Goal: Task Accomplishment & Management: Use online tool/utility

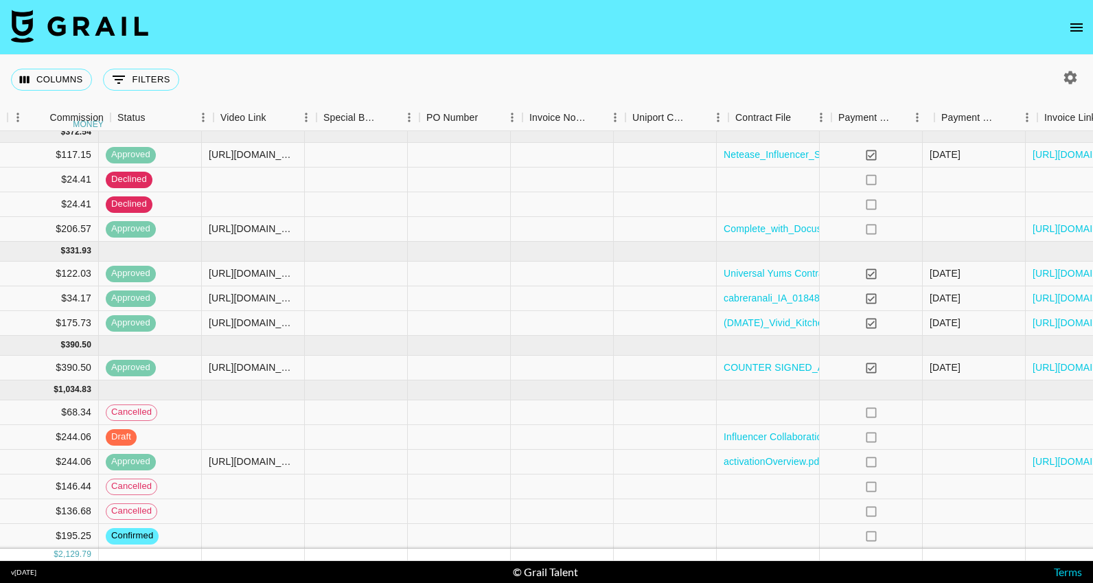
scroll to position [8, 1186]
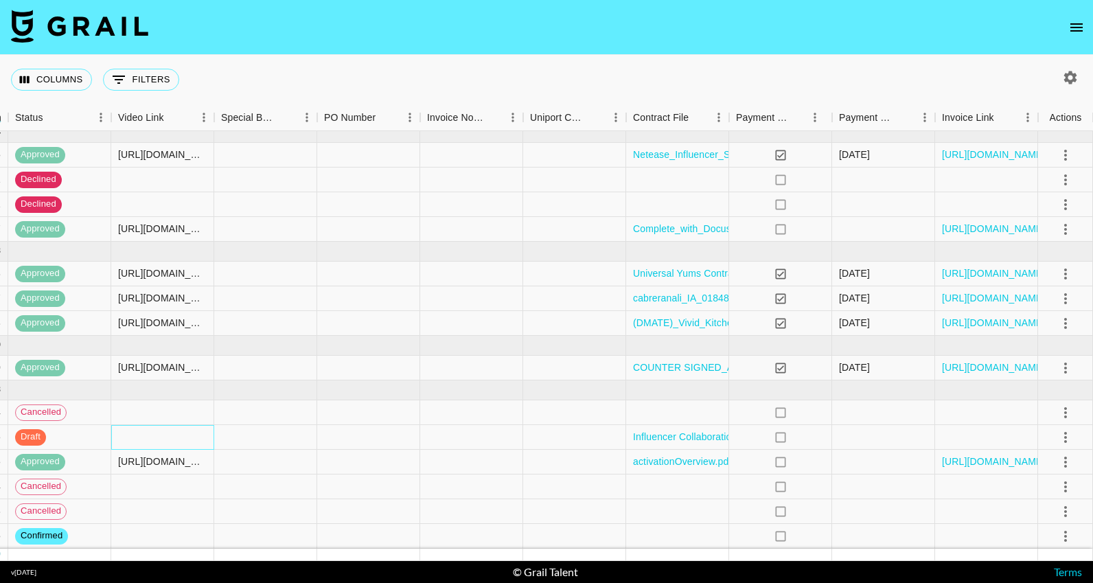
click at [196, 444] on div at bounding box center [162, 437] width 103 height 25
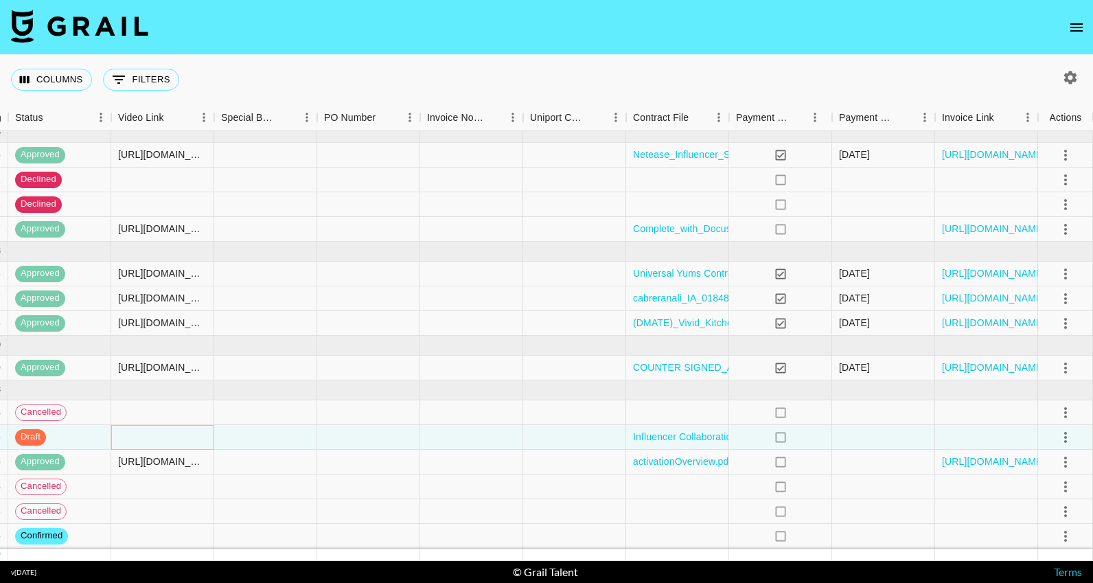
click at [196, 444] on div at bounding box center [162, 437] width 103 height 25
type input "[URL][DOMAIN_NAME]"
click at [575, 73] on div "Columns 0 Filters + Booking" at bounding box center [546, 79] width 1093 height 49
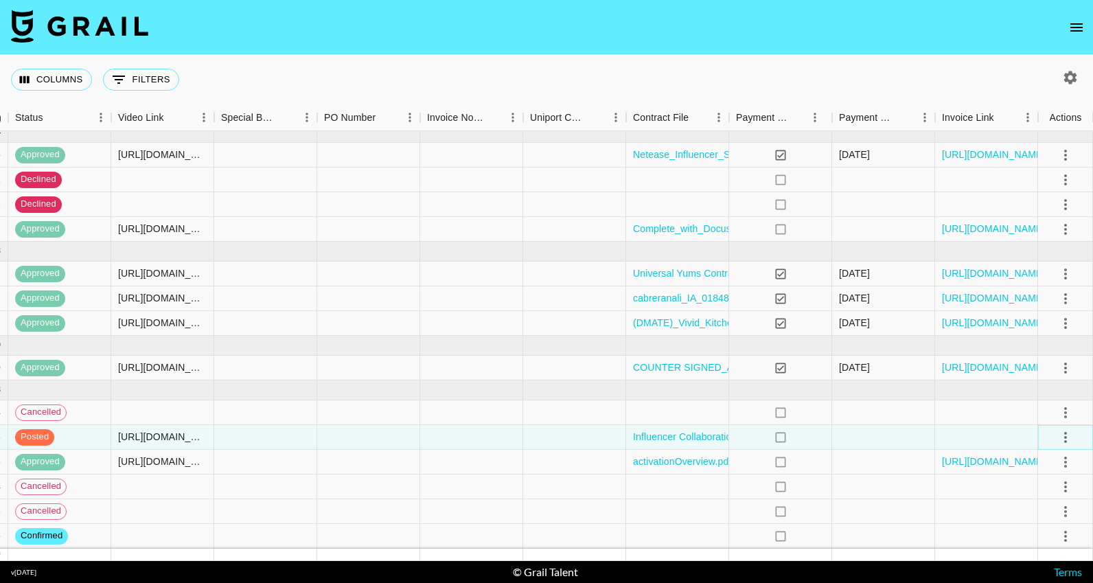
click at [1062, 437] on icon "select merge strategy" at bounding box center [1065, 437] width 16 height 16
click at [1034, 408] on div "Approve" at bounding box center [1036, 407] width 42 height 16
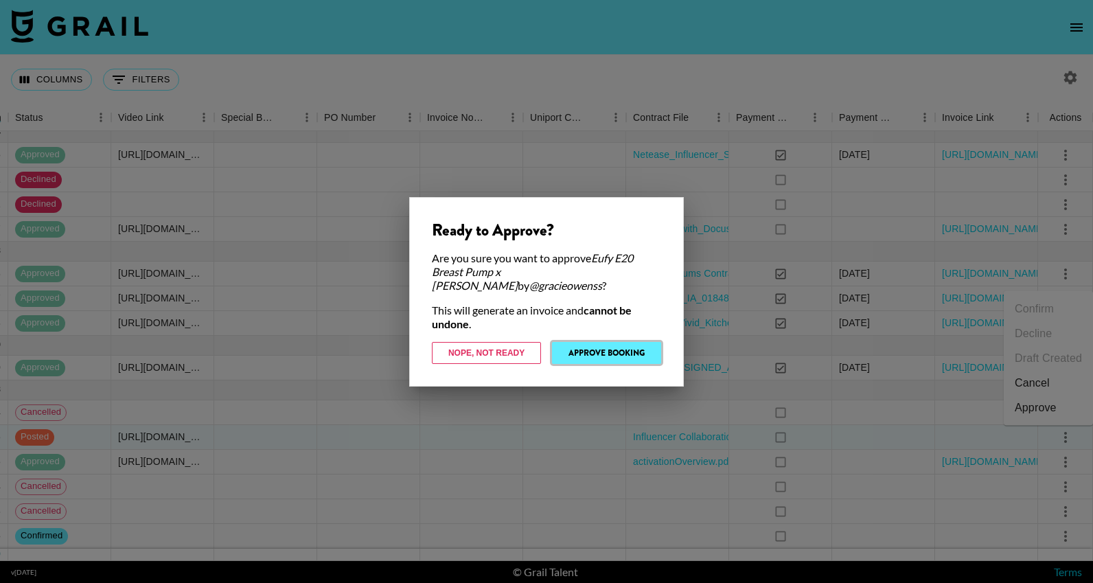
click at [639, 355] on button "Approve Booking" at bounding box center [606, 353] width 109 height 22
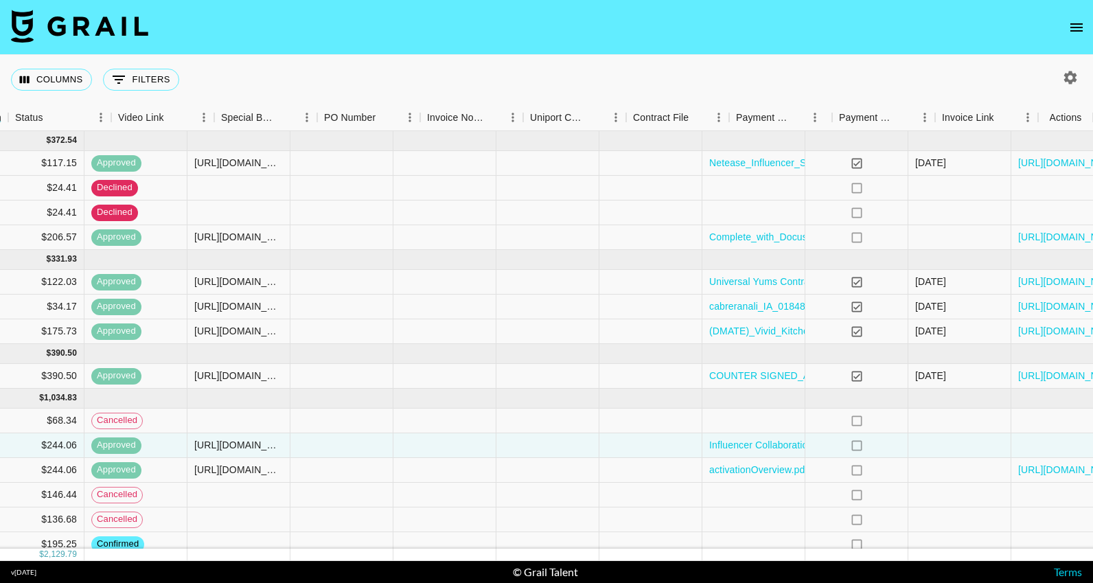
scroll to position [0, 1186]
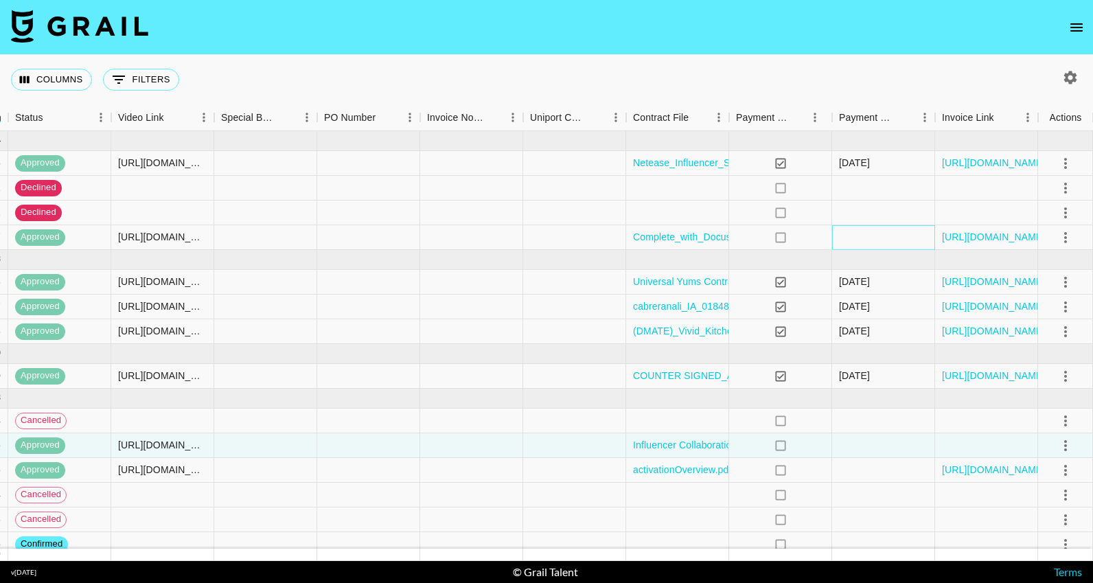
click at [881, 242] on div at bounding box center [883, 237] width 103 height 25
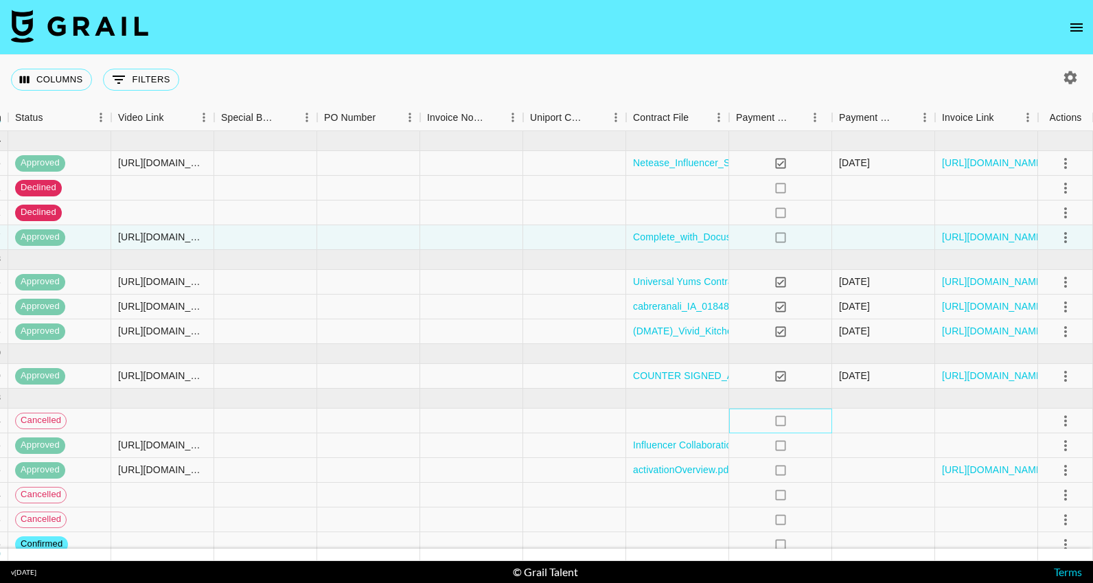
click at [809, 421] on div "no" at bounding box center [780, 420] width 103 height 25
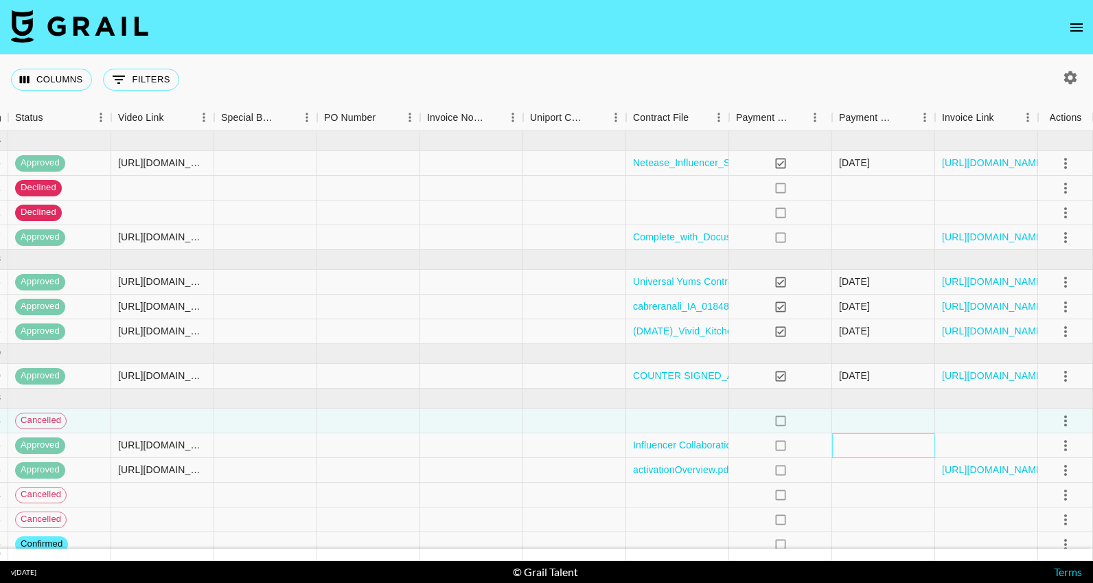
click at [851, 440] on div at bounding box center [883, 445] width 103 height 25
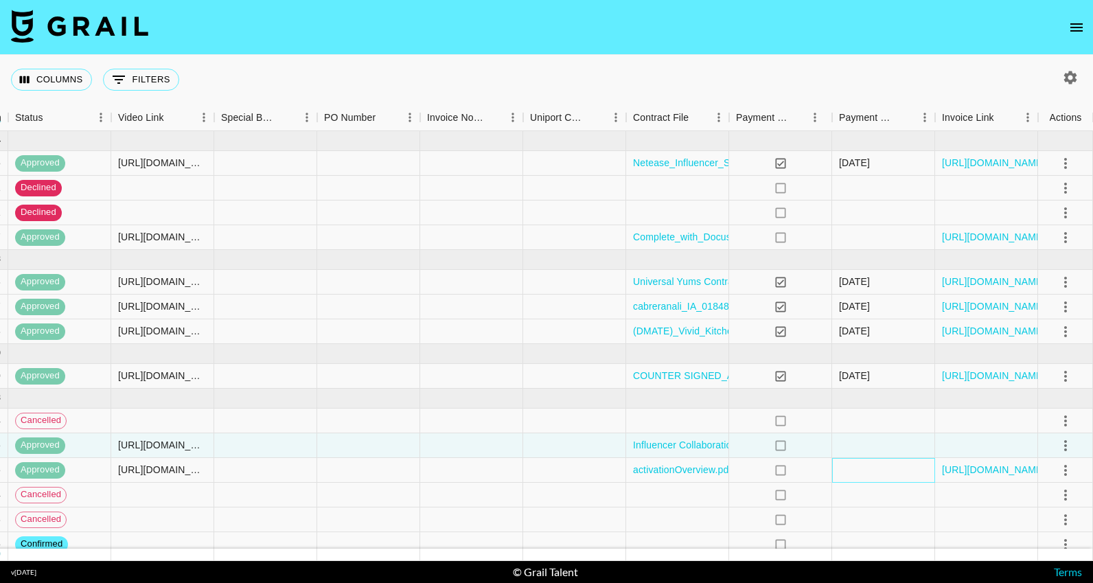
click at [851, 461] on div at bounding box center [883, 470] width 103 height 25
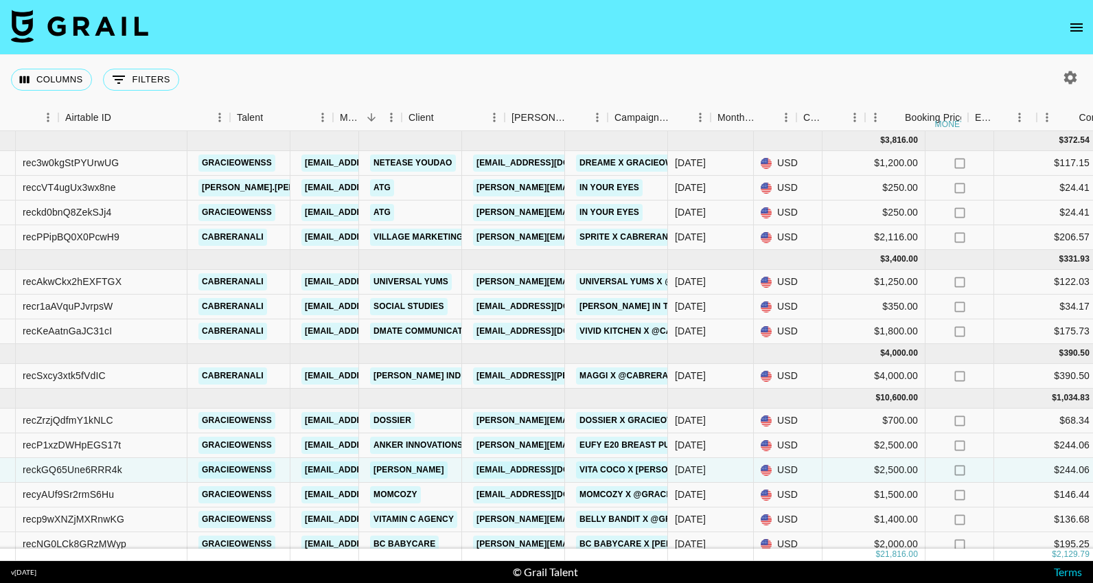
scroll to position [0, 0]
